Goal: Transaction & Acquisition: Purchase product/service

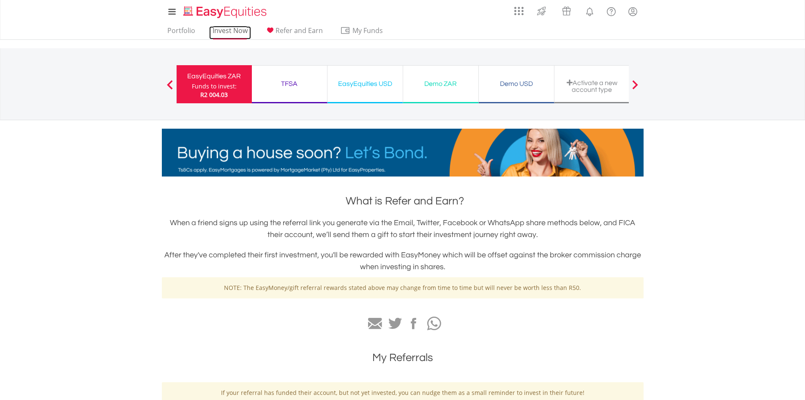
click at [235, 28] on link "Invest Now" at bounding box center [230, 32] width 42 height 13
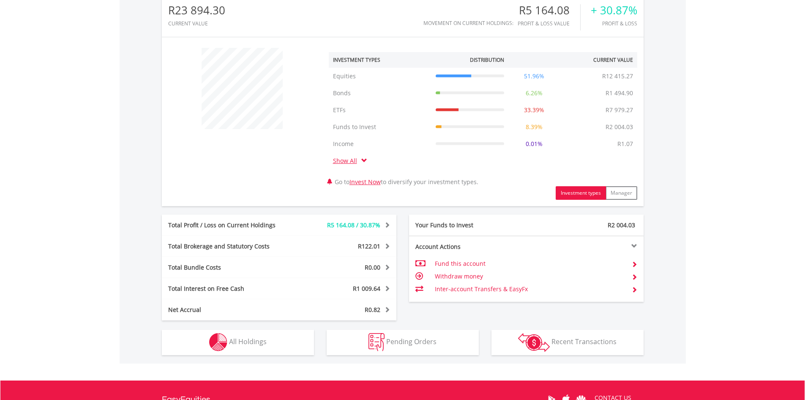
scroll to position [296, 0]
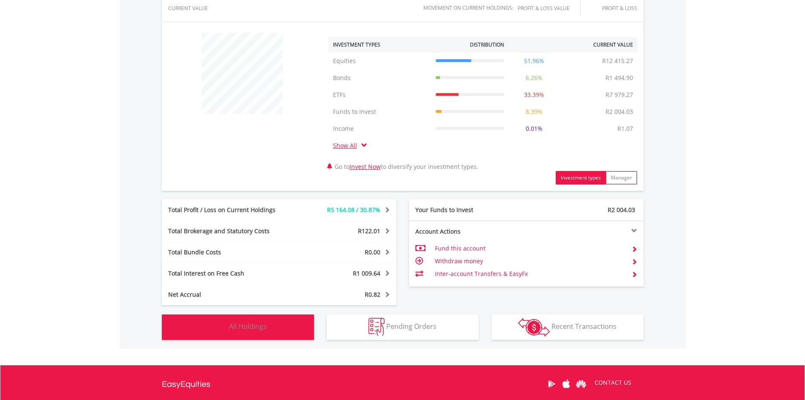
click at [241, 324] on span "All Holdings" at bounding box center [248, 325] width 38 height 9
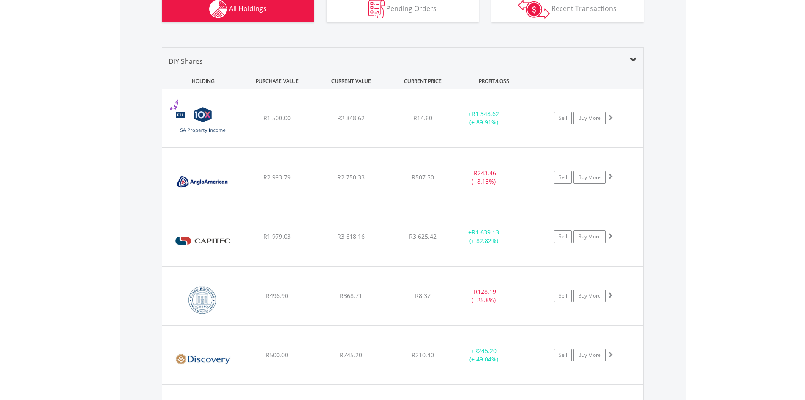
scroll to position [619, 0]
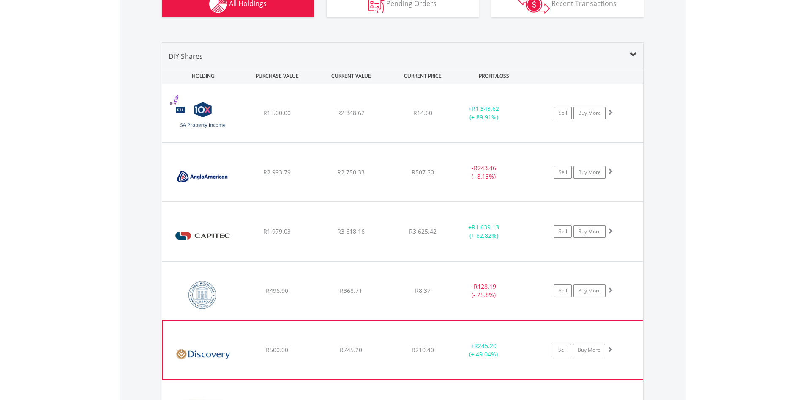
click at [198, 351] on img at bounding box center [203, 354] width 73 height 46
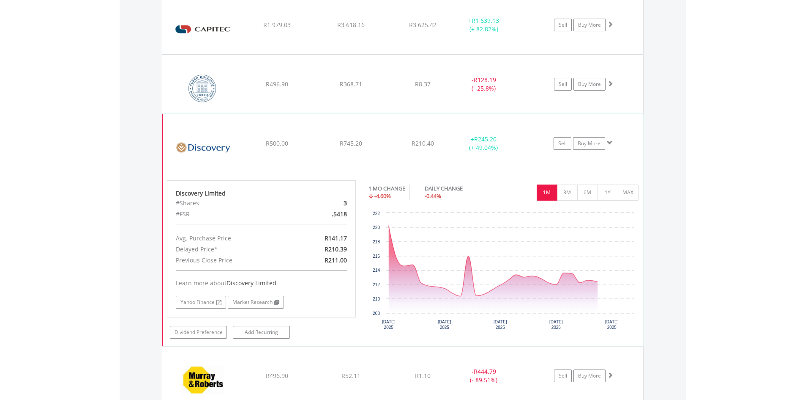
scroll to position [830, 0]
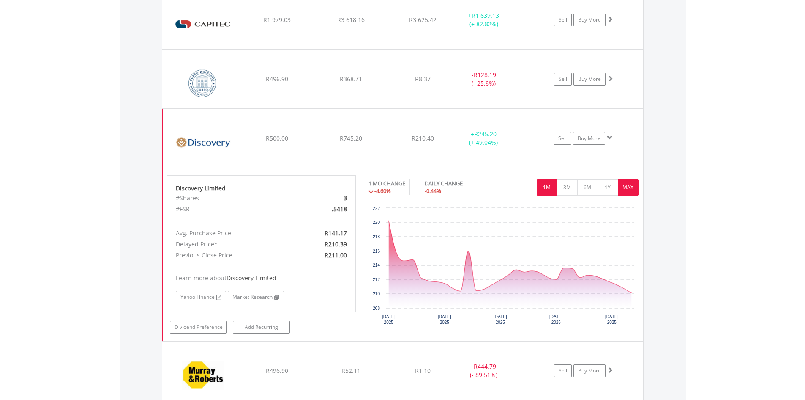
click at [621, 193] on button "MAX" at bounding box center [628, 187] width 21 height 16
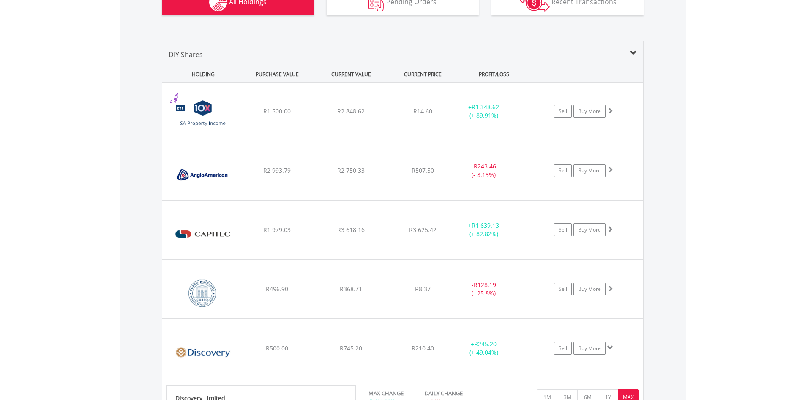
scroll to position [619, 0]
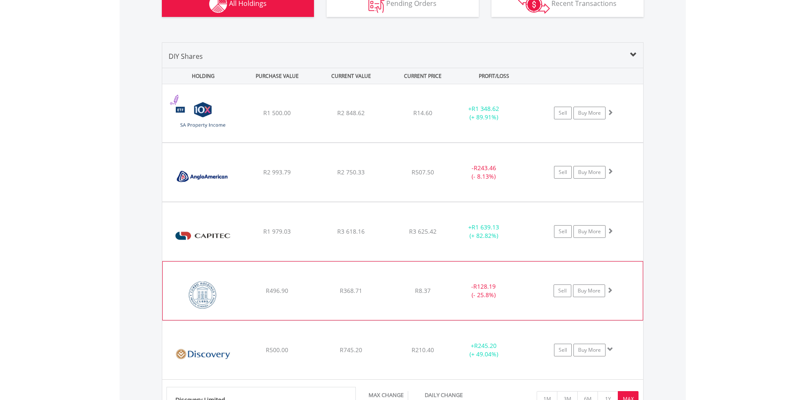
click at [197, 296] on img at bounding box center [203, 295] width 73 height 46
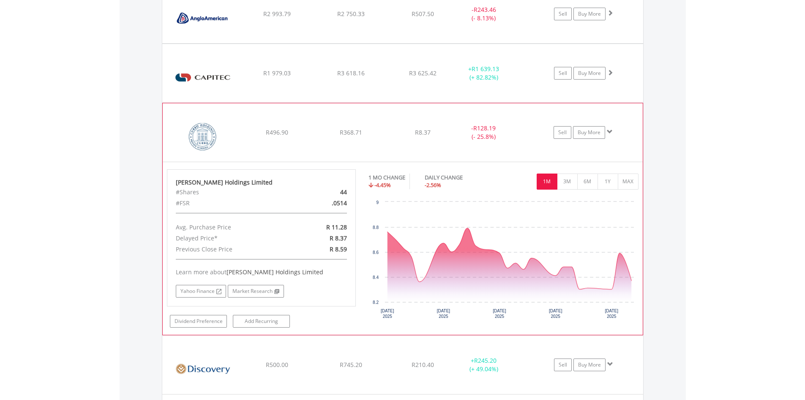
scroll to position [788, 0]
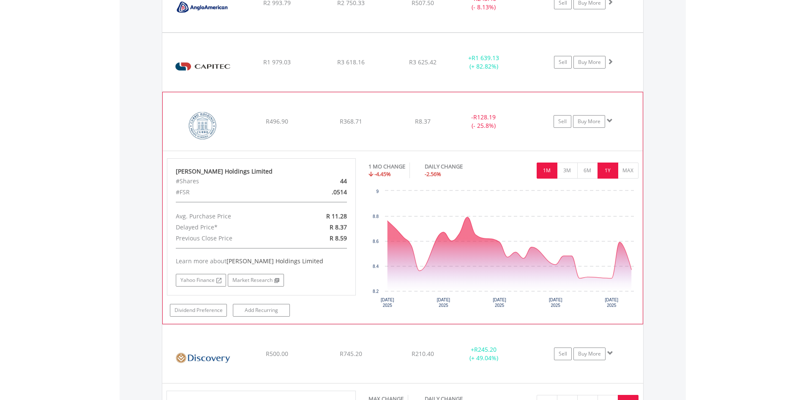
click at [602, 171] on button "1Y" at bounding box center [608, 170] width 21 height 16
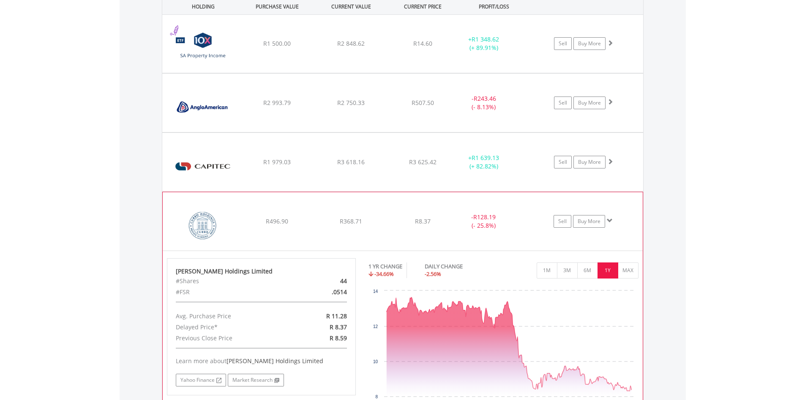
scroll to position [703, 0]
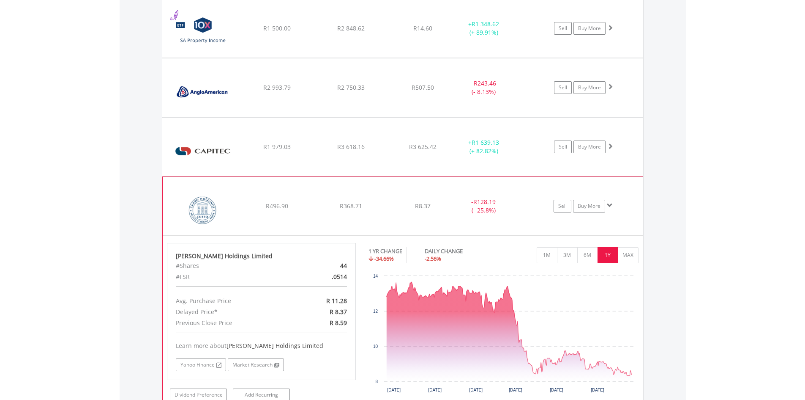
click at [555, 57] on div "﻿ Curro Holdings Limited R496.90 R368.71 R8.37 - R128.19 (- 25.8%) Sell Buy More" at bounding box center [402, 29] width 481 height 58
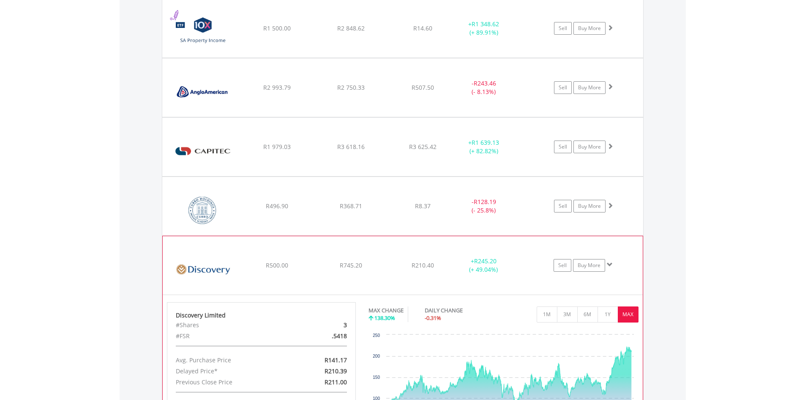
click at [519, 57] on div "﻿ Discovery Limited R500.00 R745.20 R210.40 + R245.20 (+ 49.04%) Sell Buy More" at bounding box center [402, 29] width 481 height 58
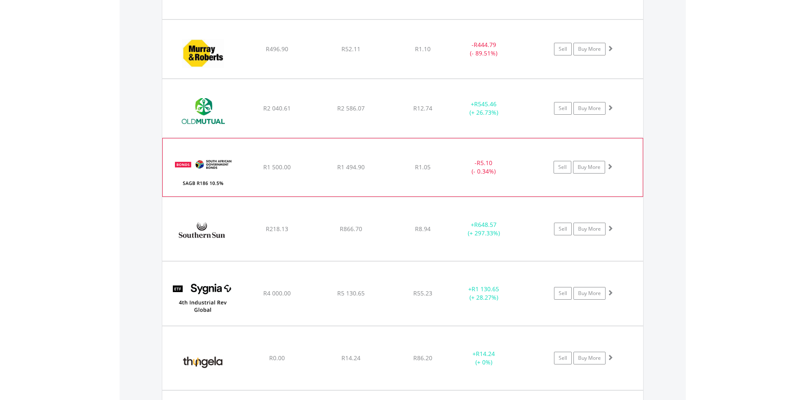
scroll to position [1041, 0]
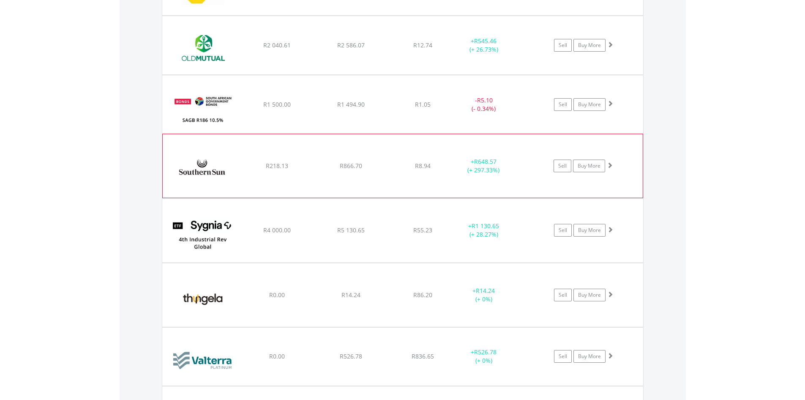
click at [210, 164] on img at bounding box center [203, 170] width 73 height 51
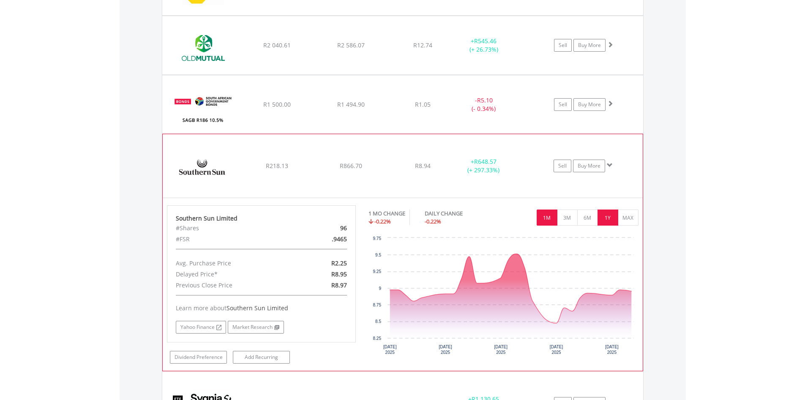
click at [600, 218] on button "1Y" at bounding box center [608, 217] width 21 height 16
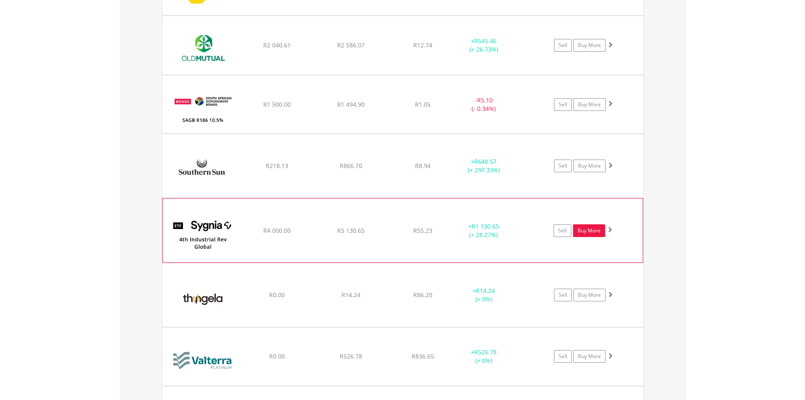
click at [594, 227] on link "Buy More" at bounding box center [589, 230] width 32 height 13
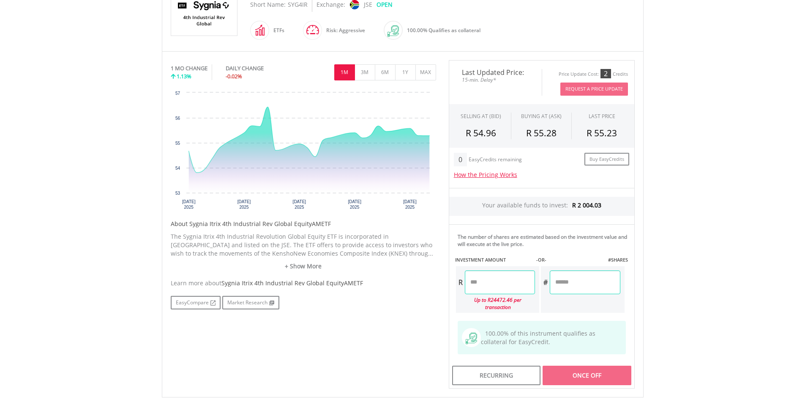
scroll to position [254, 0]
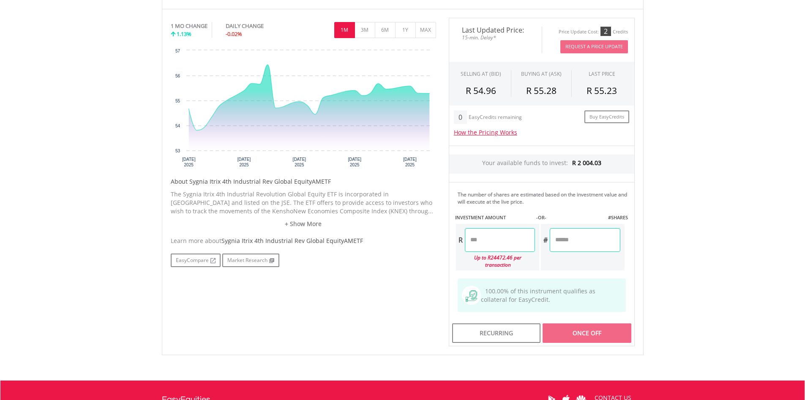
click at [515, 235] on input "number" at bounding box center [500, 240] width 70 height 24
click at [686, 269] on body "My Investments Invest Now New Listings Sell My Recurring Investments Pending Or…" at bounding box center [402, 127] width 805 height 763
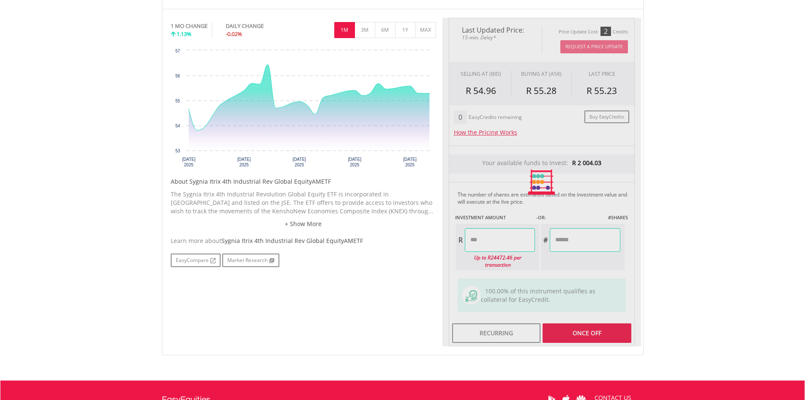
type input "*******"
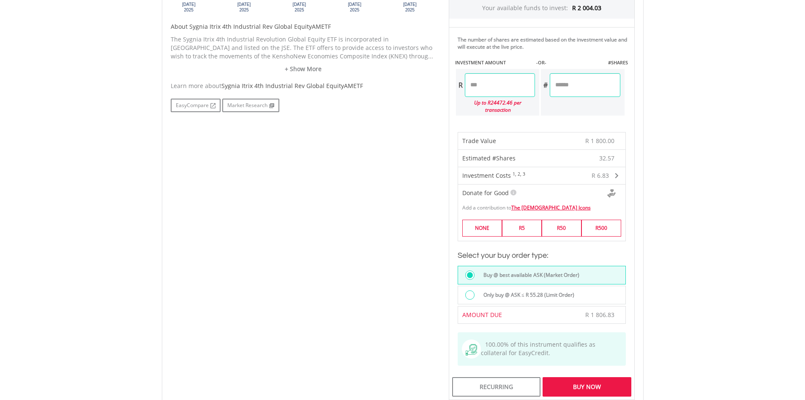
scroll to position [423, 0]
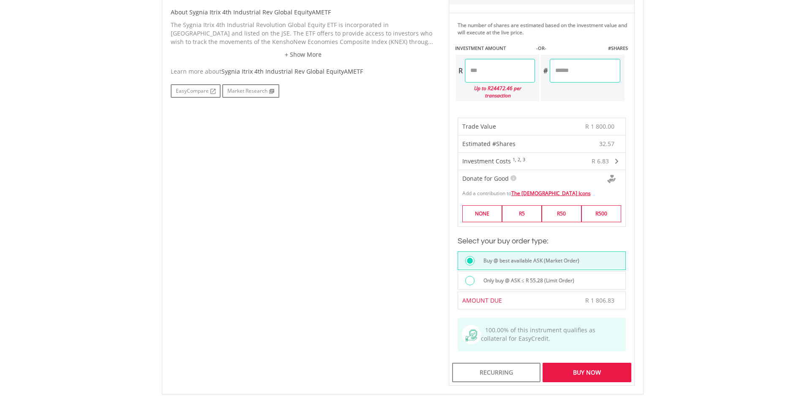
click at [594, 370] on div "Buy Now" at bounding box center [587, 371] width 88 height 19
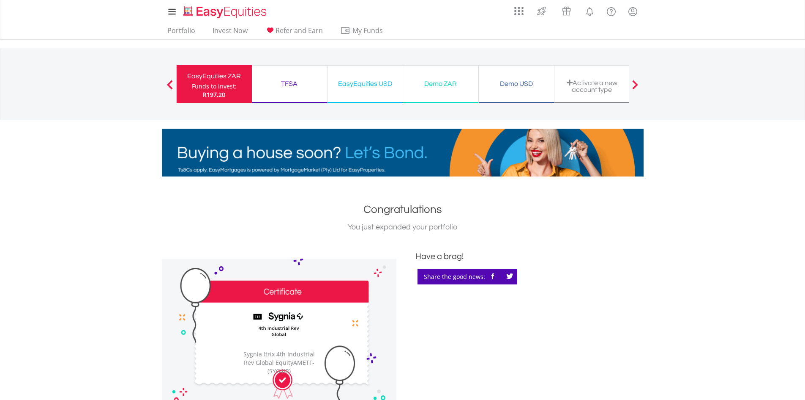
click at [364, 83] on div "EasyEquities USD" at bounding box center [365, 84] width 65 height 12
